Goal: Transaction & Acquisition: Purchase product/service

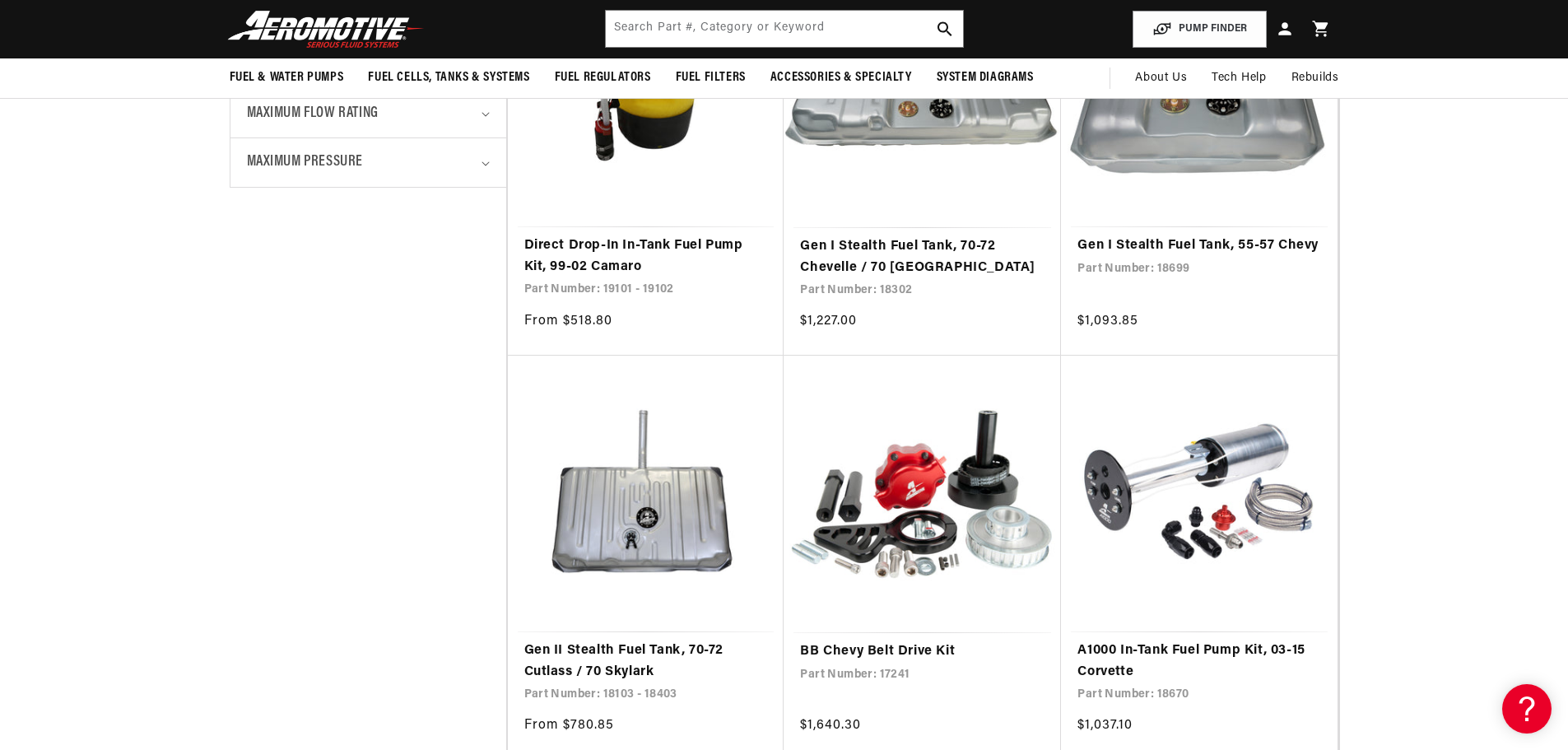
scroll to position [823, 0]
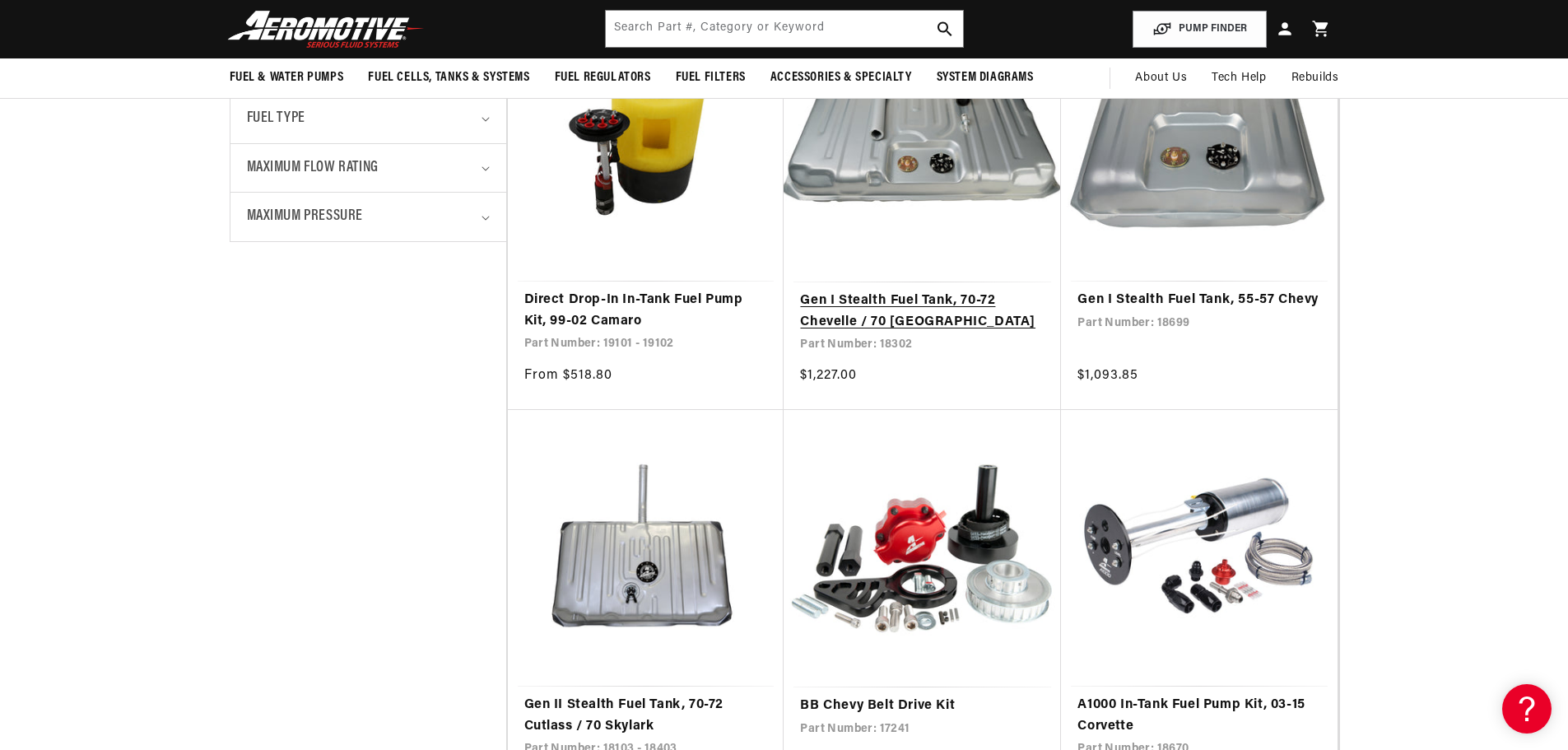
click at [937, 327] on link "Gen I Stealth Fuel Tank, 70-72 Chevelle / 70 [GEOGRAPHIC_DATA]" at bounding box center [922, 311] width 245 height 42
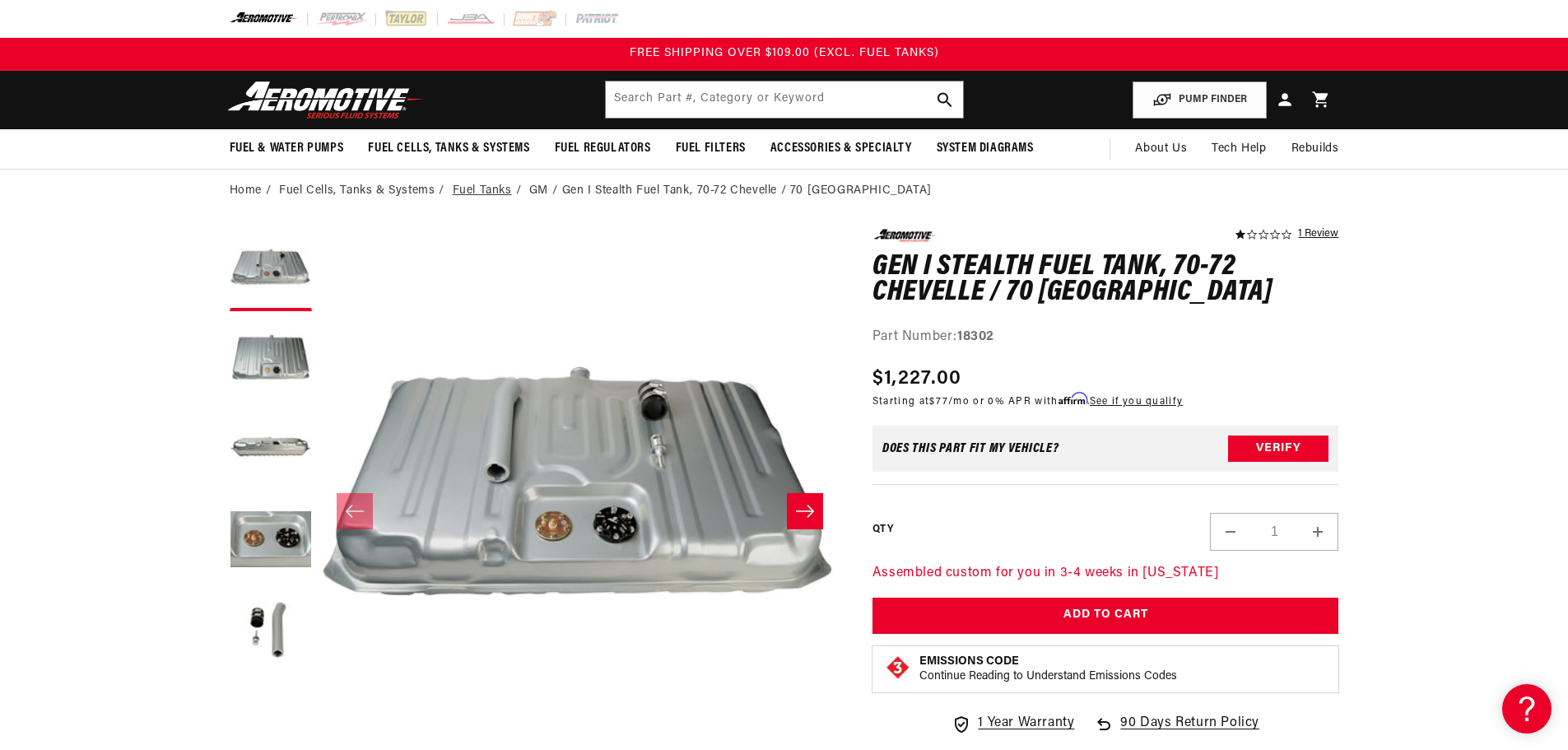
click at [482, 188] on link "Fuel Tanks" at bounding box center [482, 191] width 59 height 18
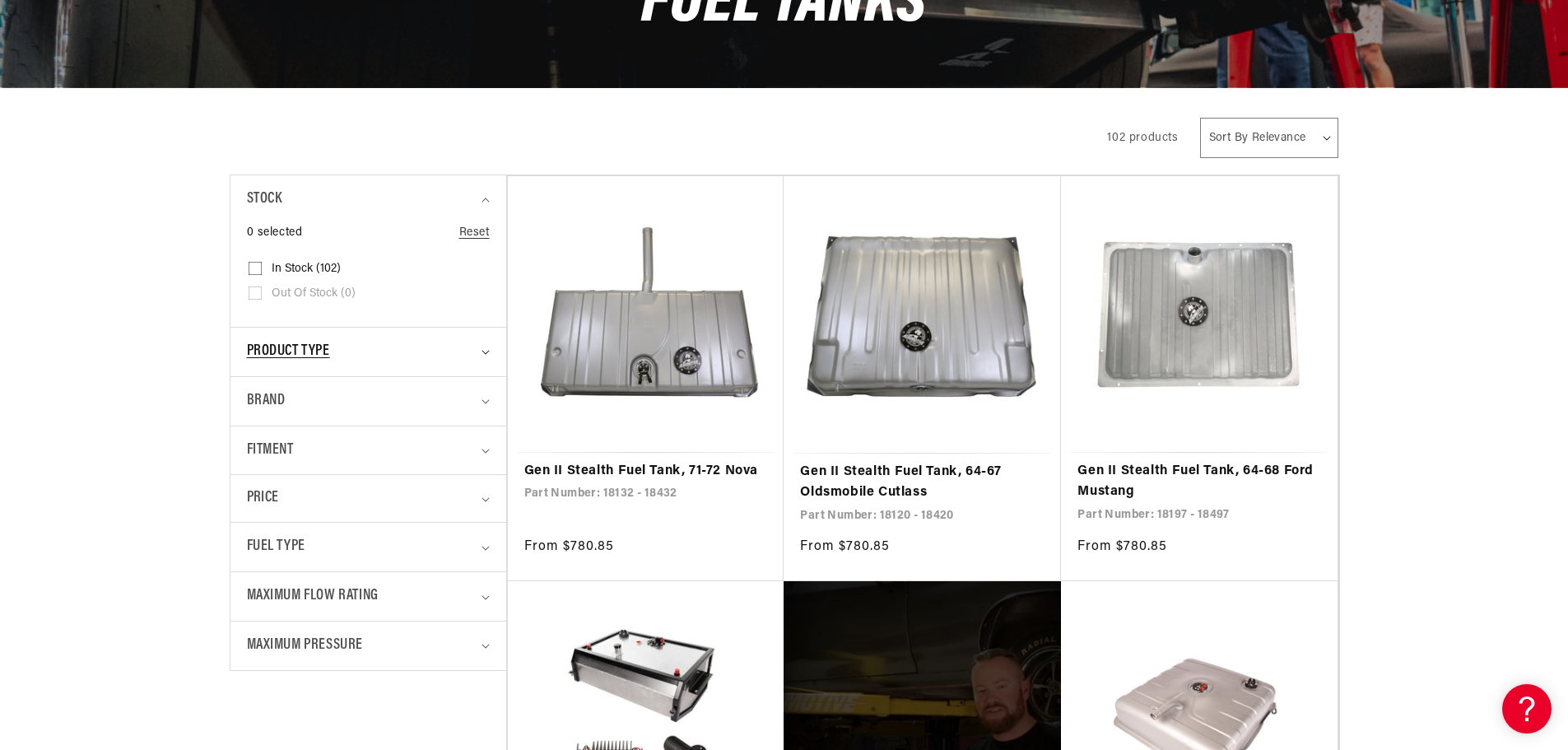
click at [485, 350] on icon "Product type (0 selected)" at bounding box center [485, 353] width 8 height 5
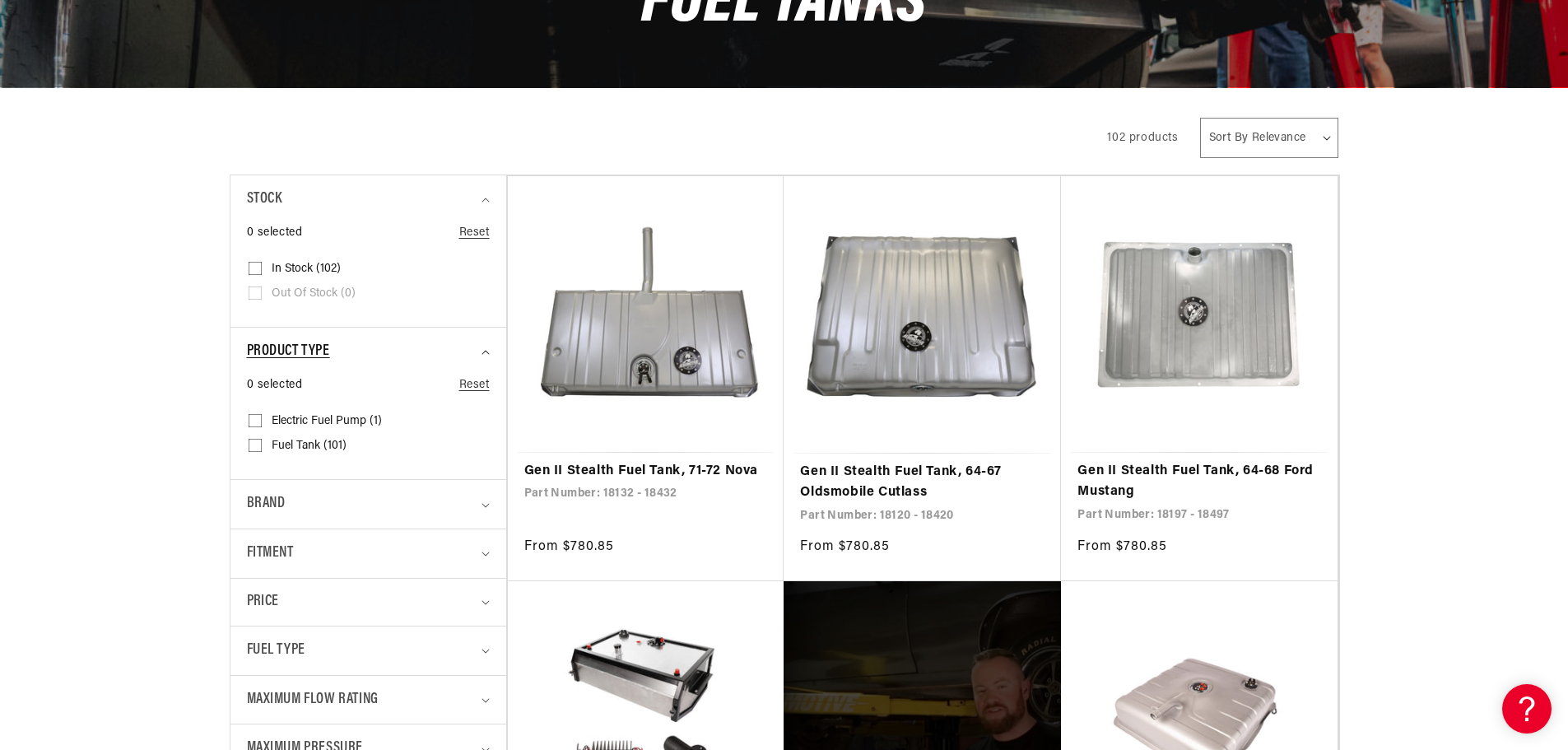
click at [485, 350] on icon "Product type (0 selected)" at bounding box center [485, 353] width 8 height 5
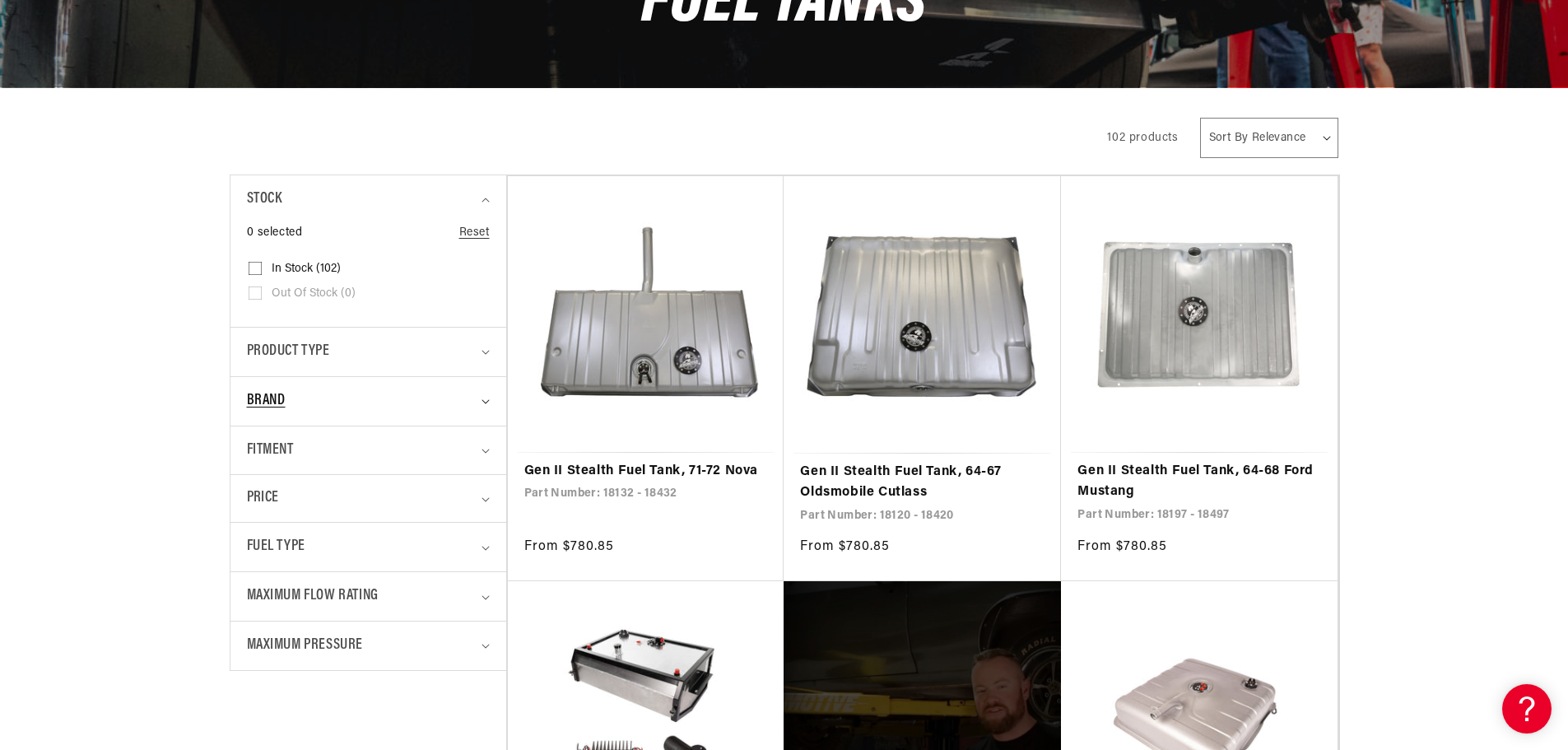
click at [470, 411] on div "Brand" at bounding box center [361, 401] width 229 height 24
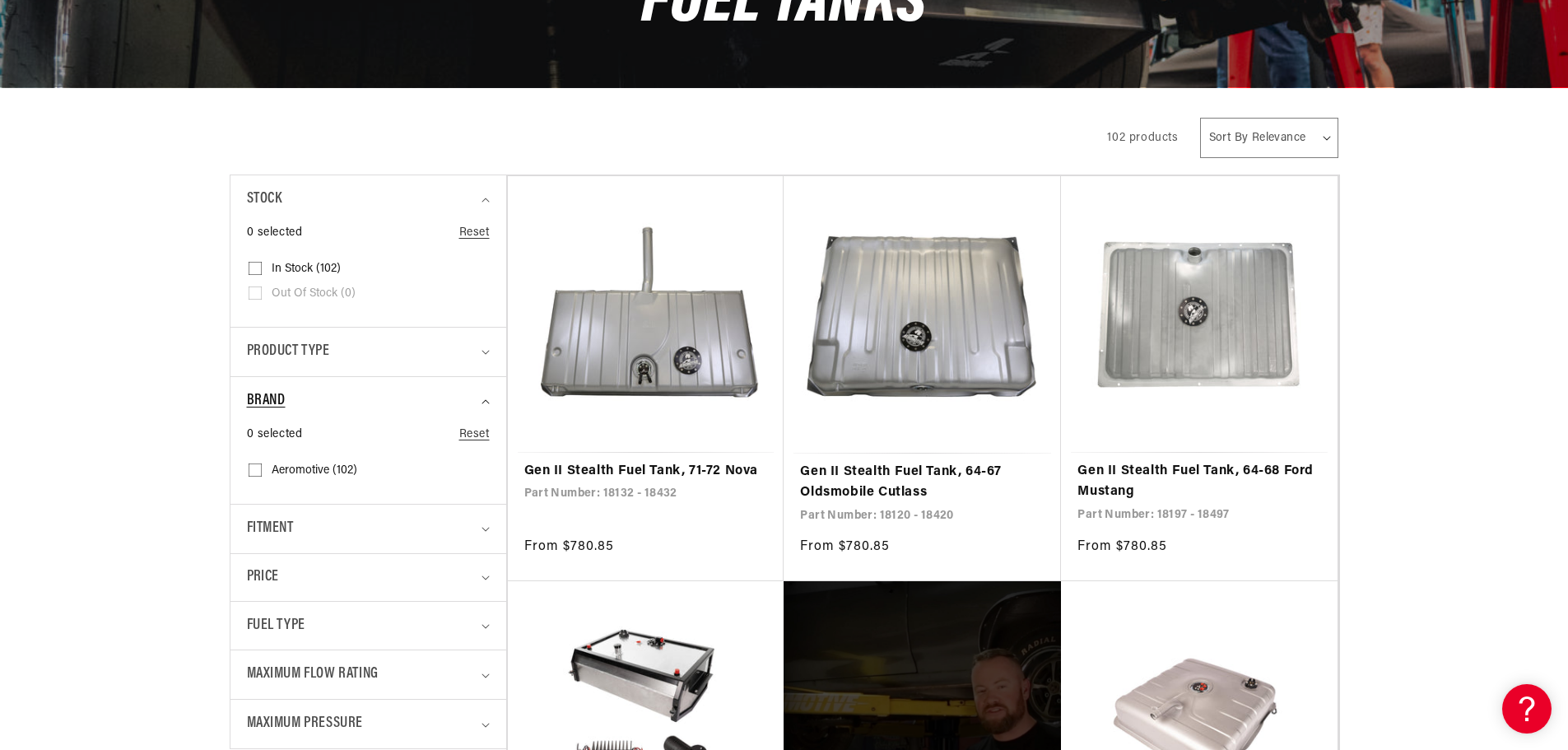
click at [470, 411] on div "Brand" at bounding box center [361, 401] width 229 height 24
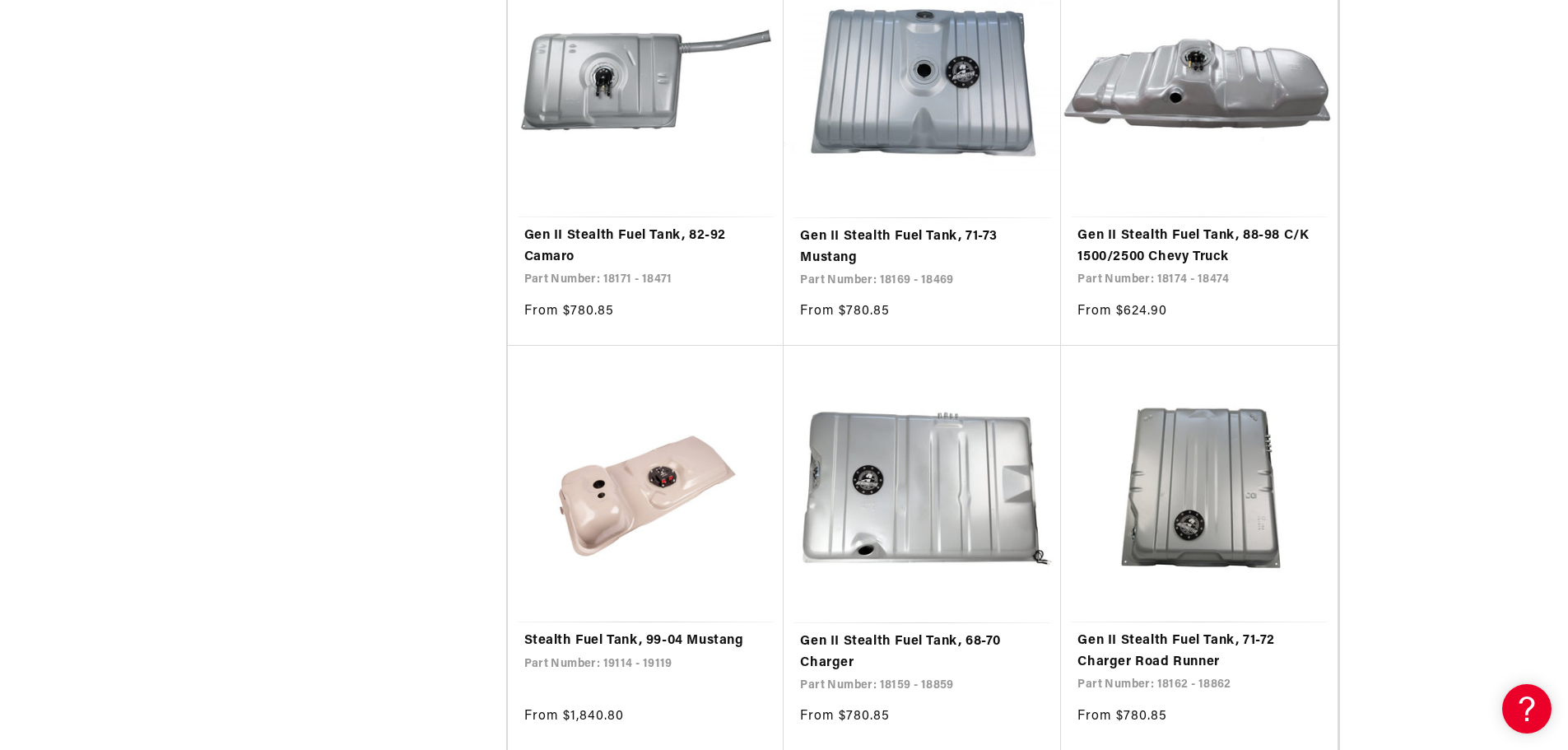
scroll to position [1481, 0]
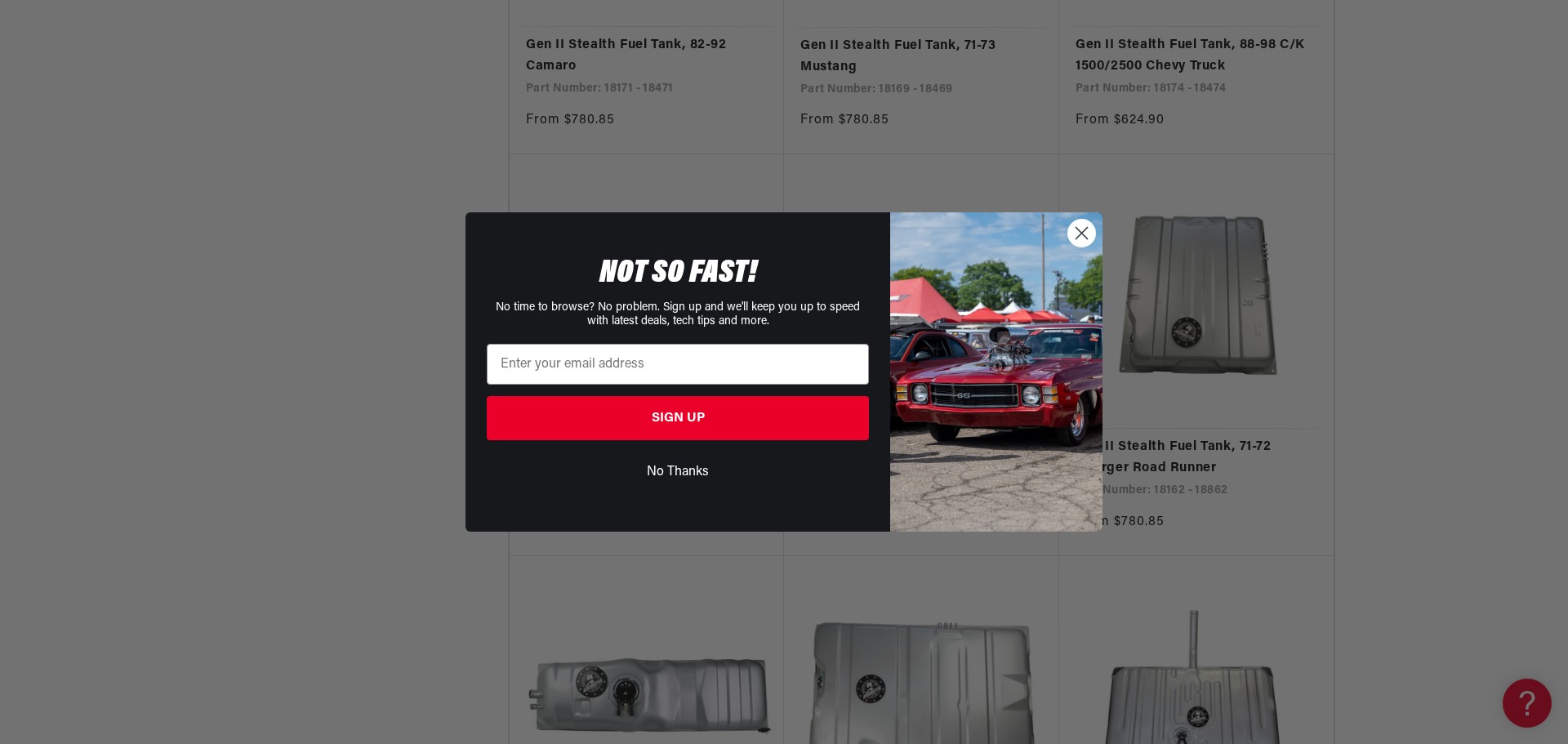
click at [1077, 234] on circle "Close dialog" at bounding box center [1081, 233] width 27 height 27
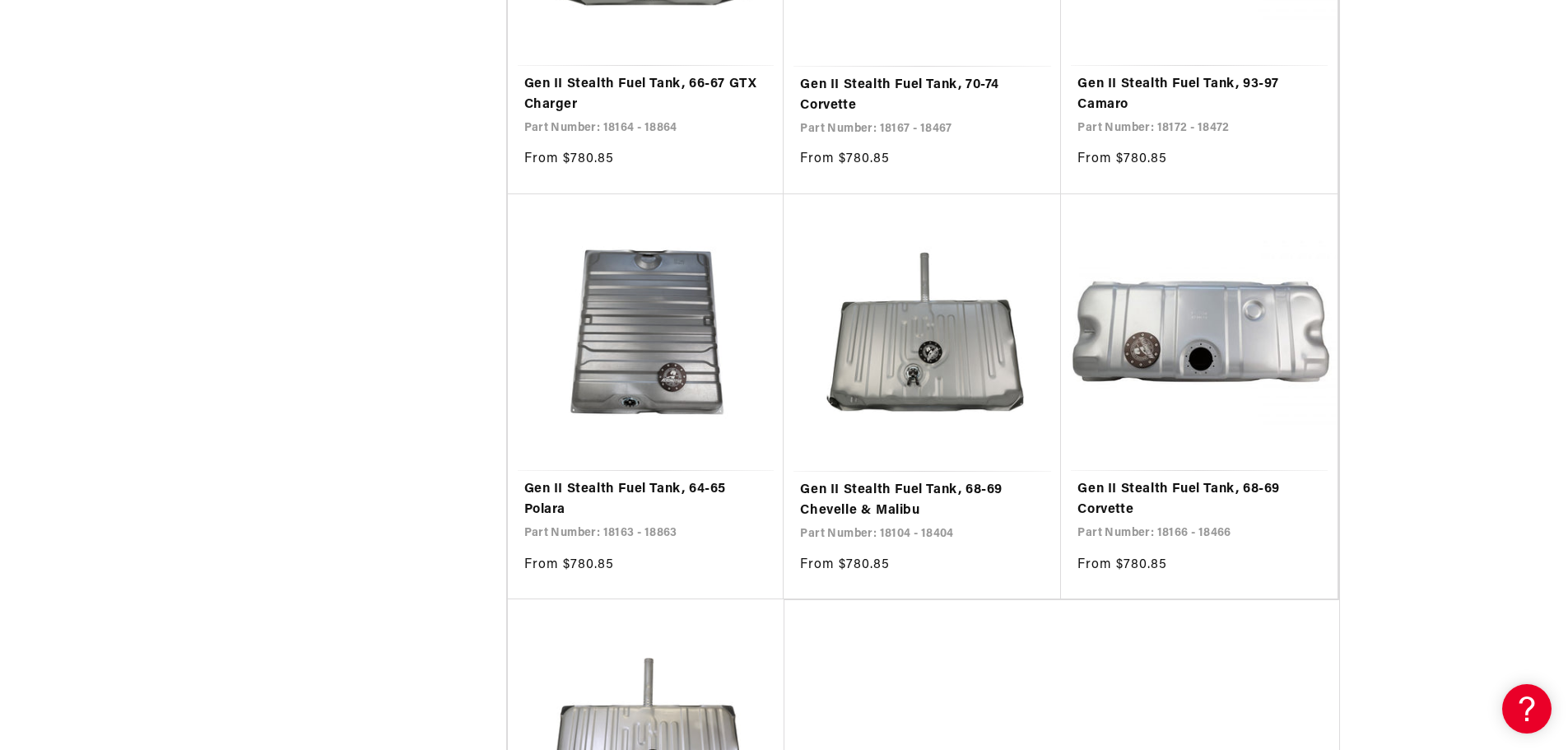
scroll to position [3128, 0]
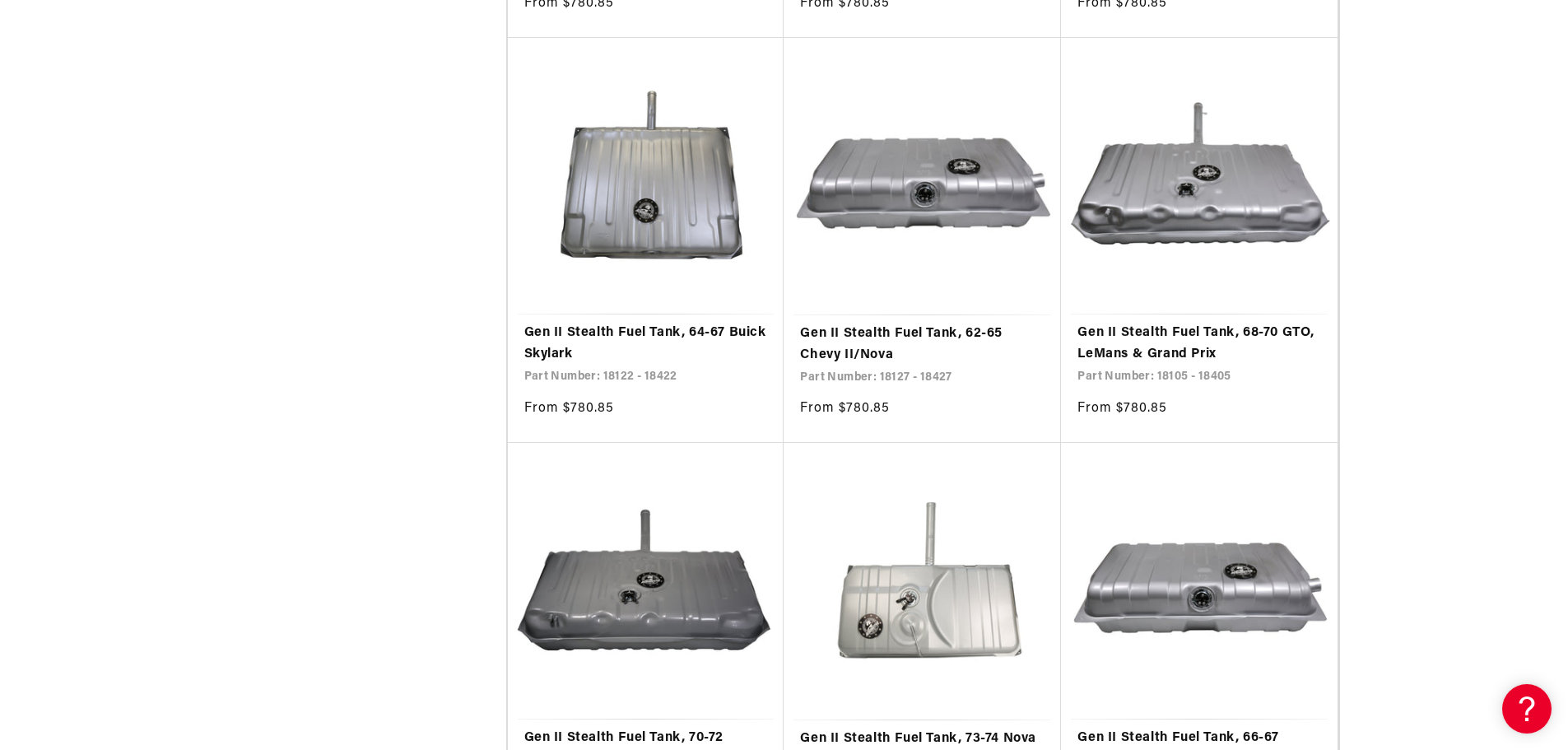
scroll to position [4279, 0]
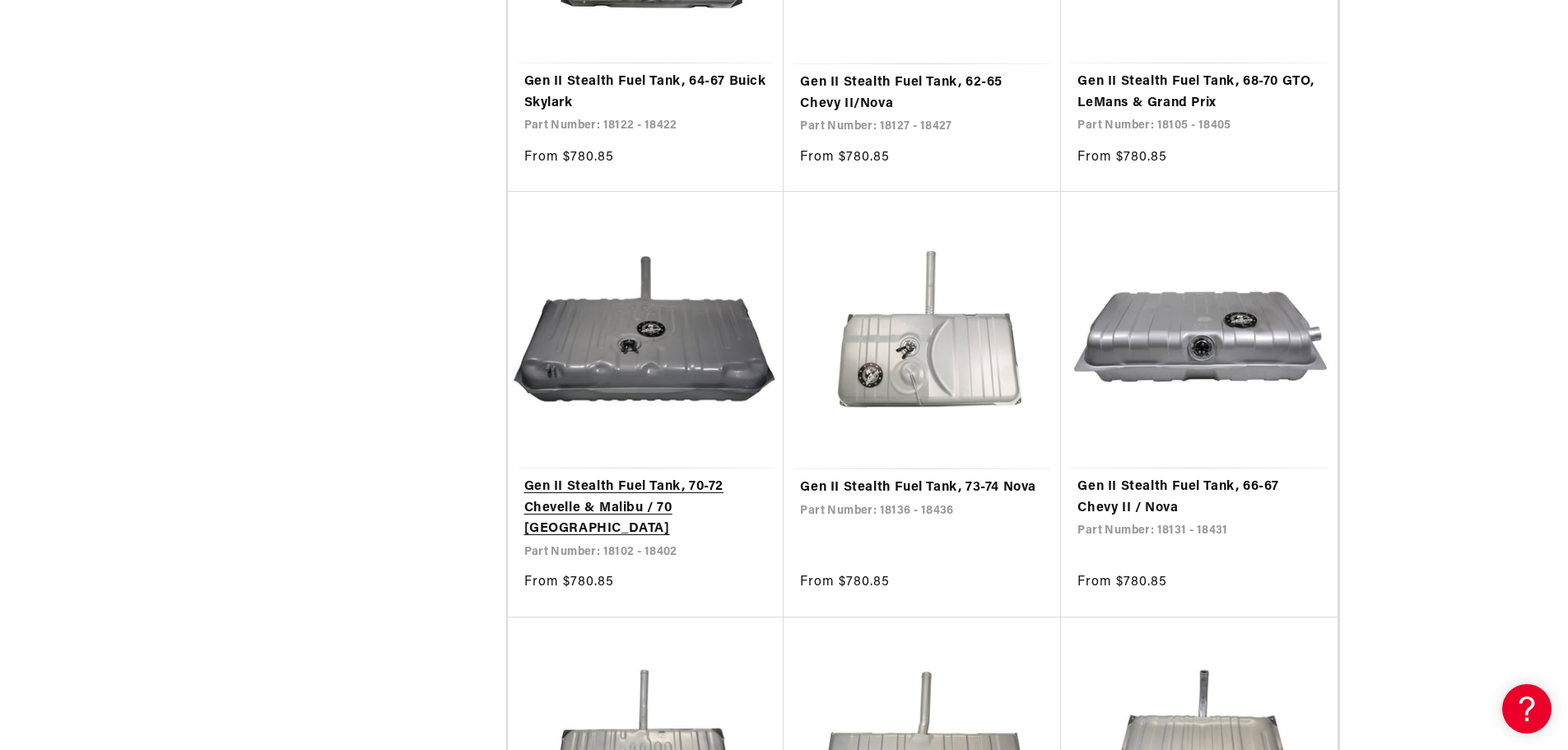
click at [603, 513] on link "Gen II Stealth Fuel Tank, 70-72 Chevelle & Malibu / 70 Monte Carlo" at bounding box center [646, 507] width 244 height 63
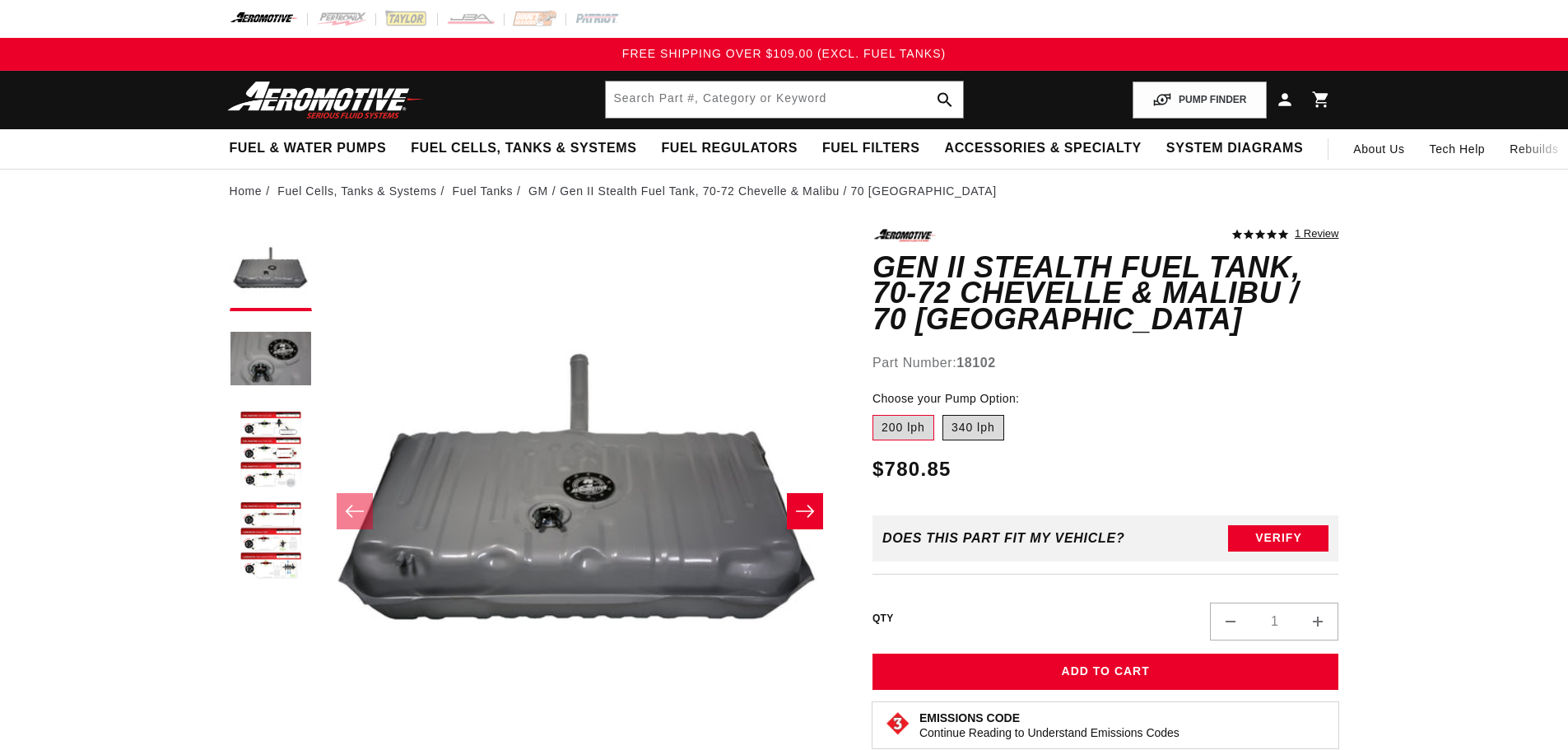
click at [979, 415] on label "340 lph" at bounding box center [974, 428] width 62 height 27
click at [944, 411] on input "340 lph" at bounding box center [943, 411] width 1 height 1
radio input "true"
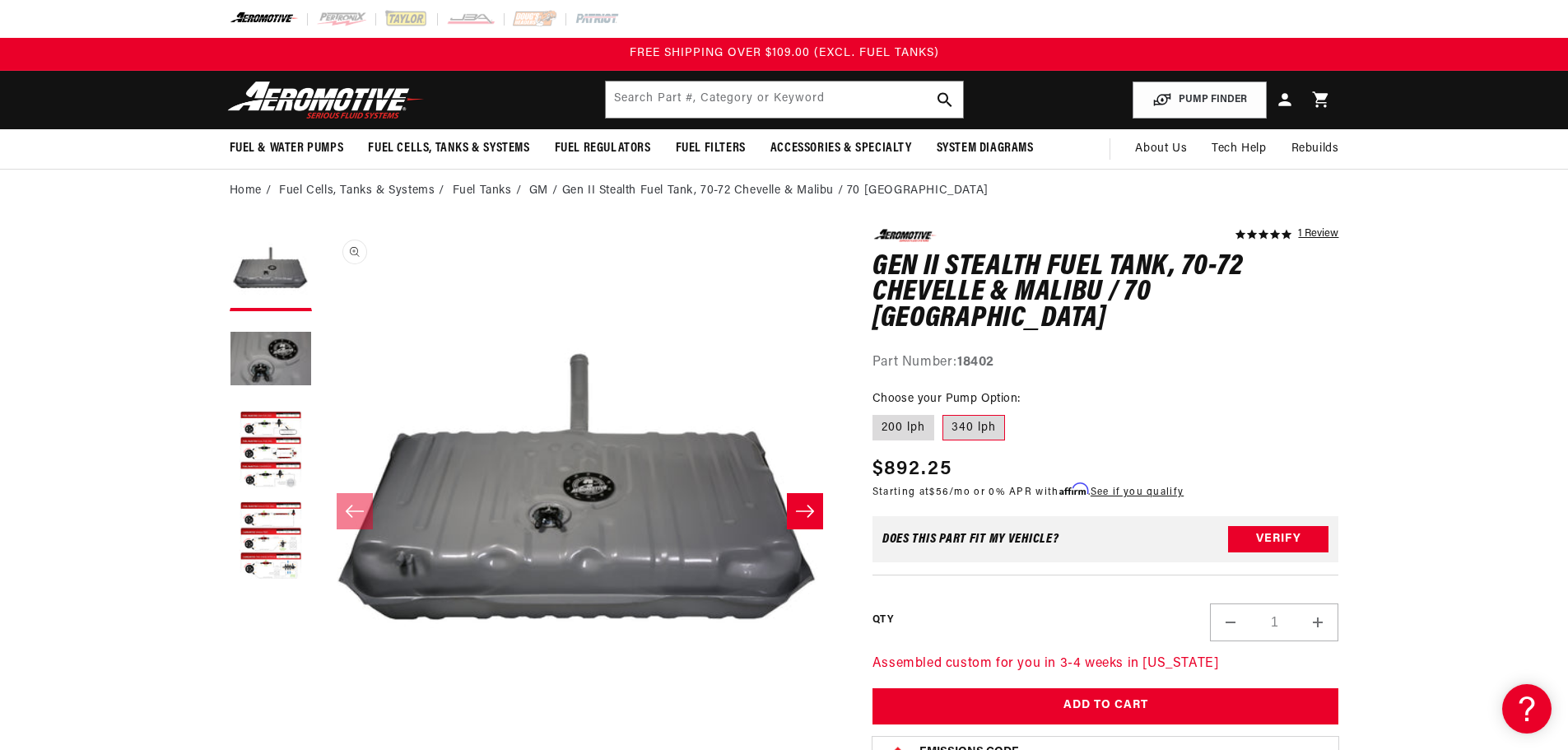
scroll to position [1, 0]
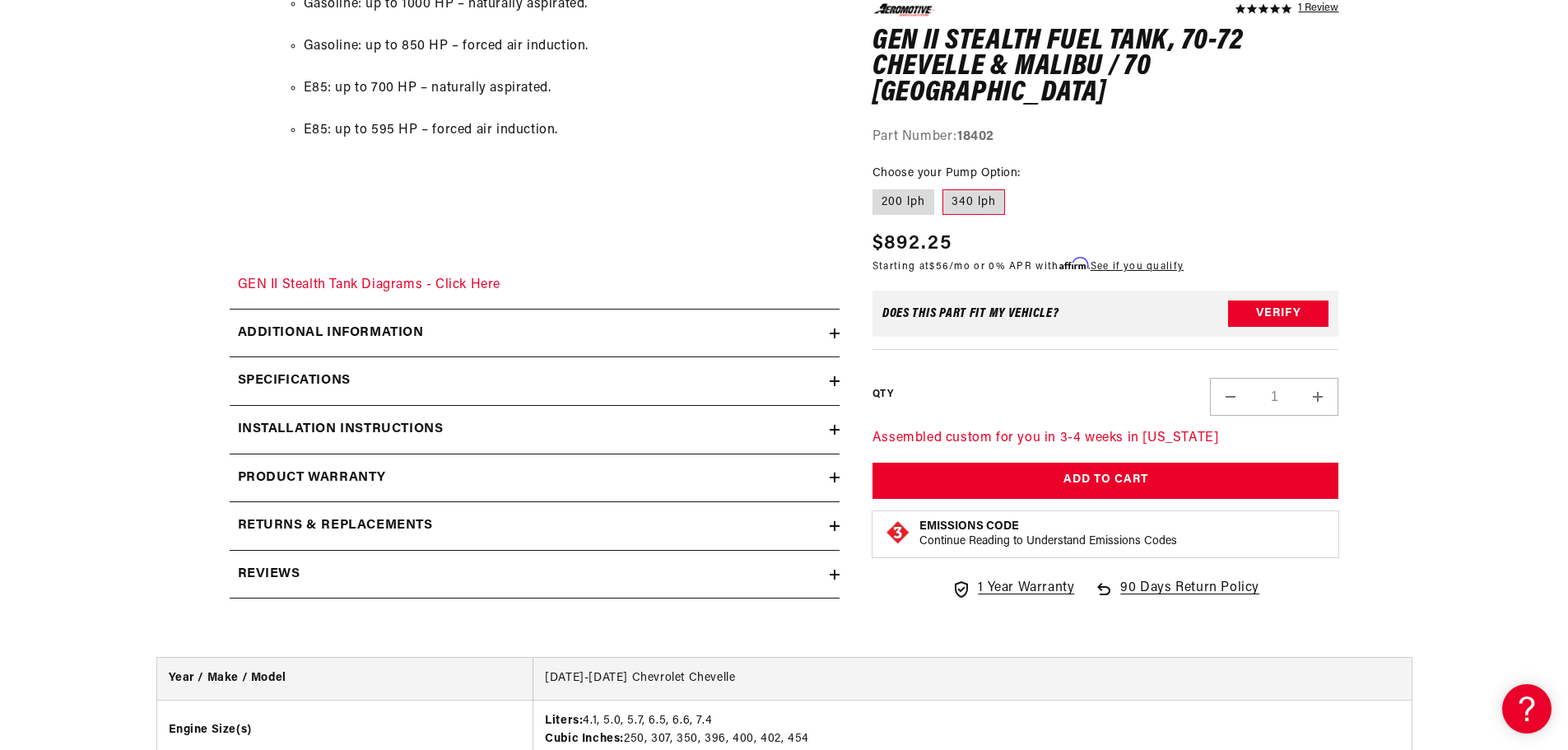
scroll to position [2387, 0]
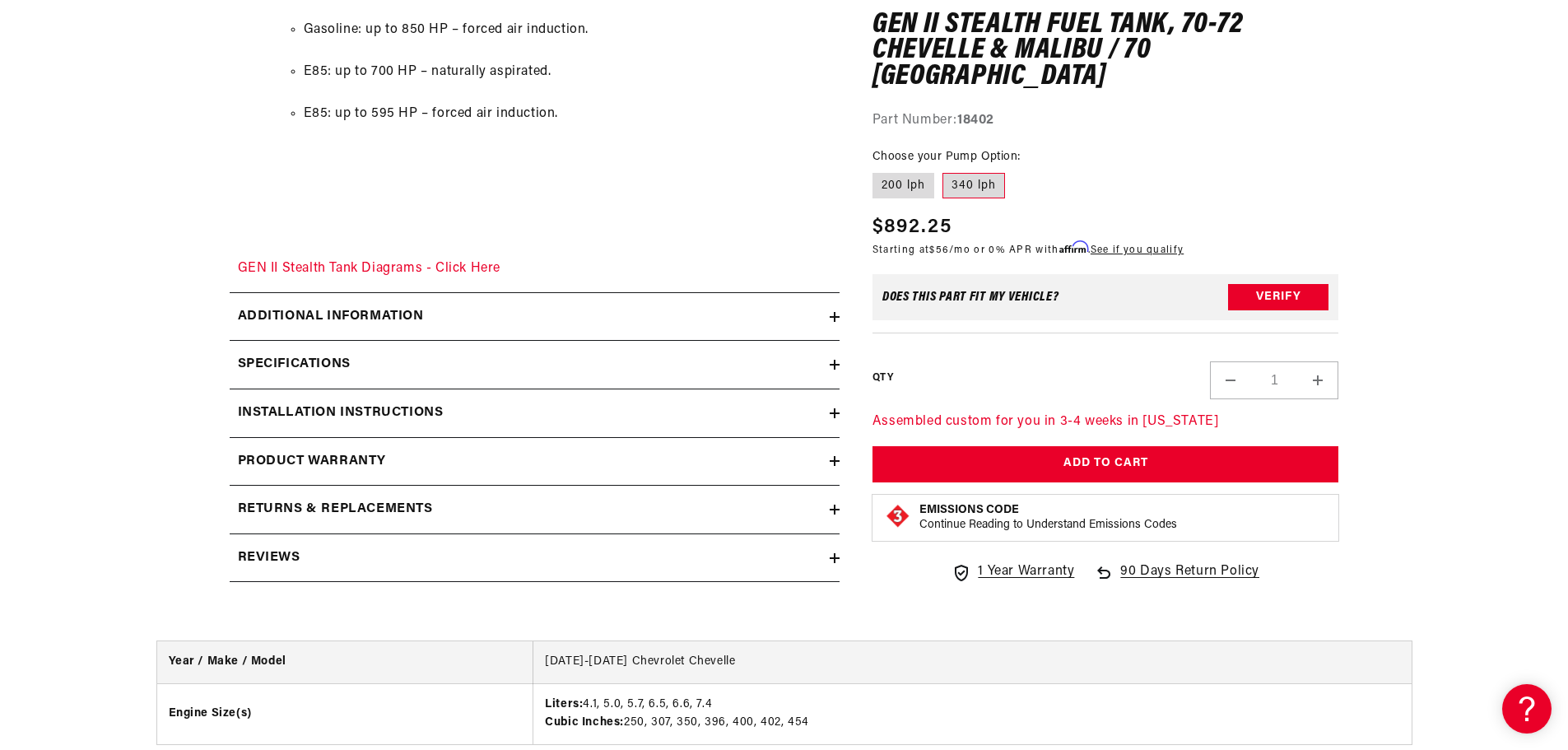
click at [765, 319] on div "Additional information" at bounding box center [529, 316] width 600 height 21
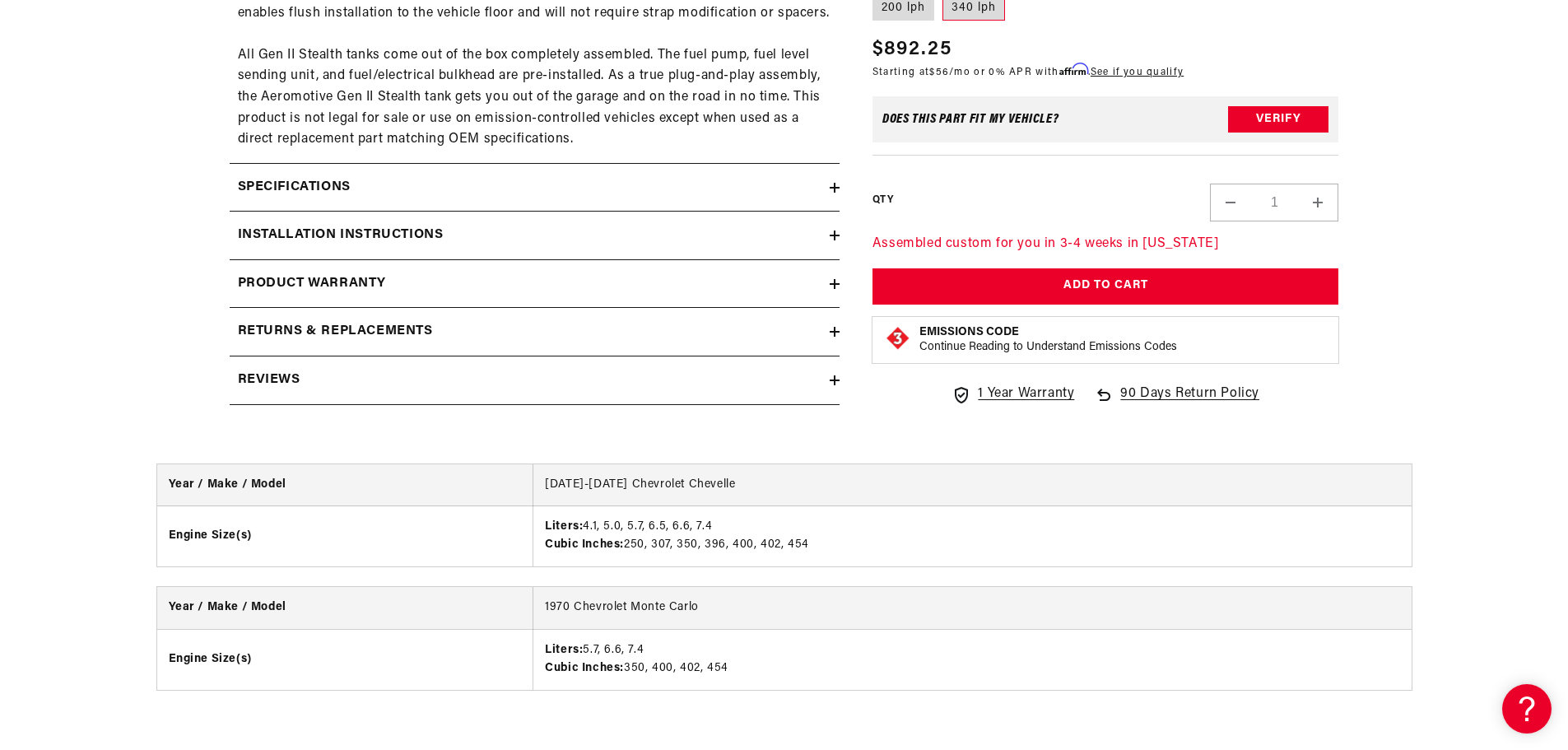
scroll to position [2880, 0]
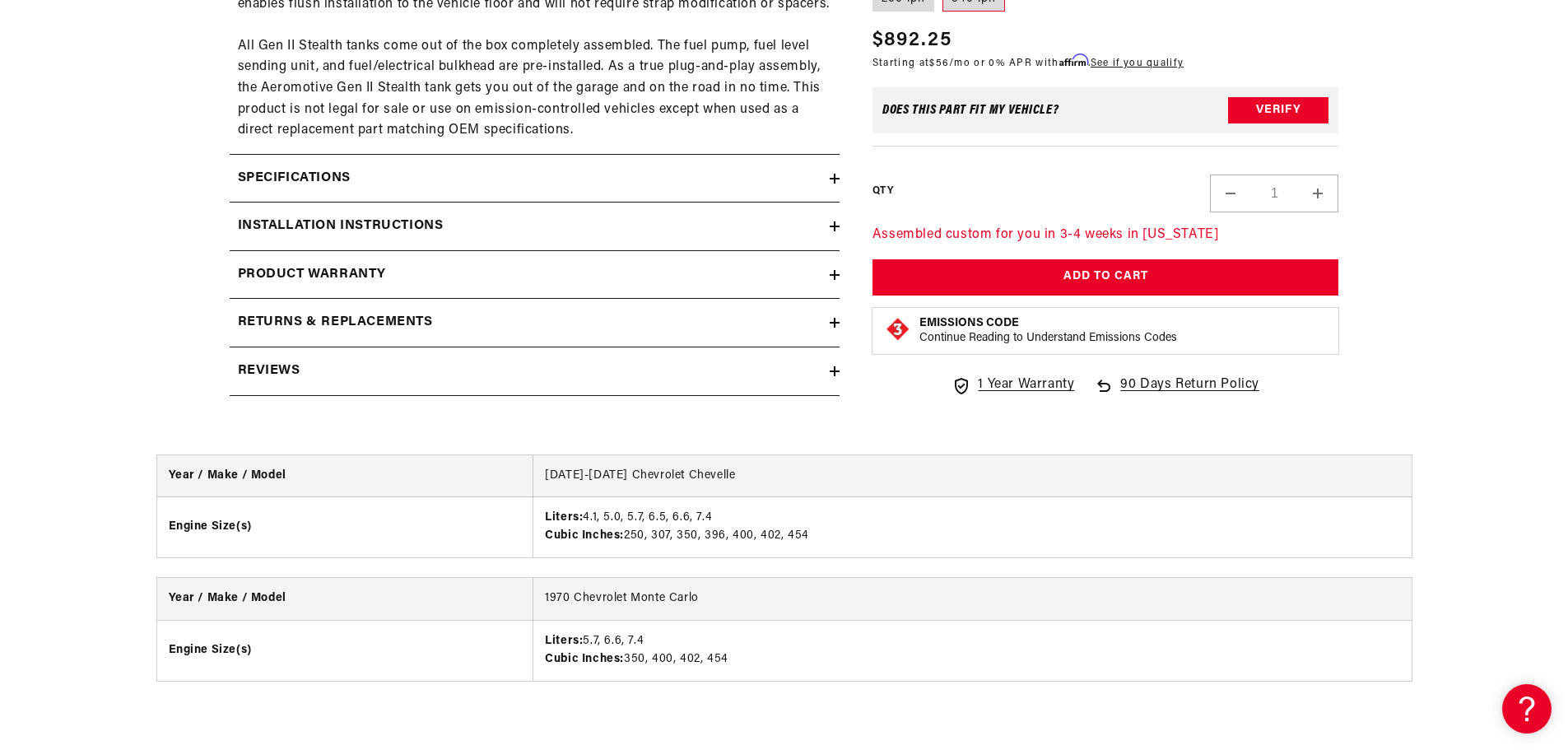
click at [787, 181] on div "Specifications" at bounding box center [529, 178] width 600 height 21
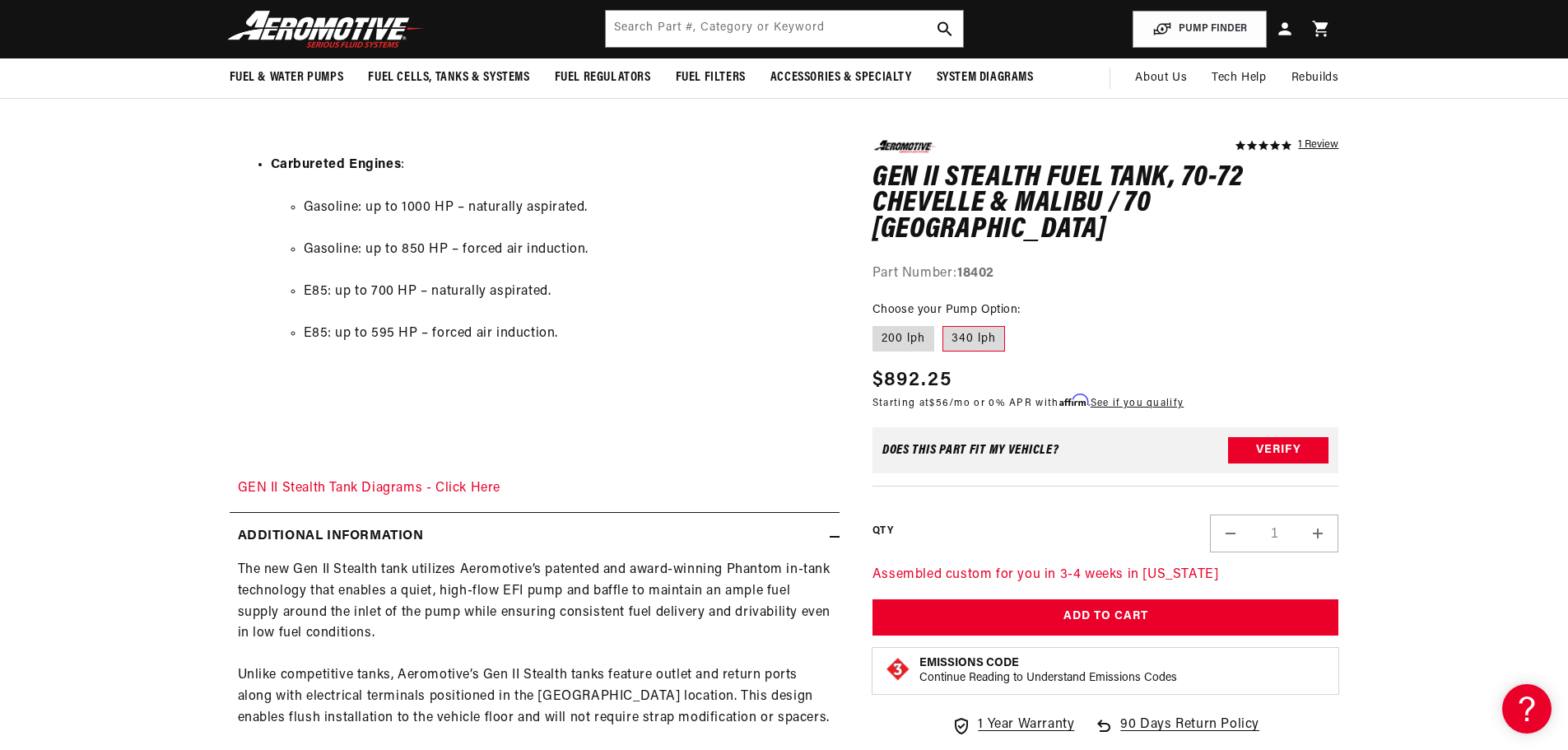
scroll to position [2140, 0]
